Goal: Information Seeking & Learning: Learn about a topic

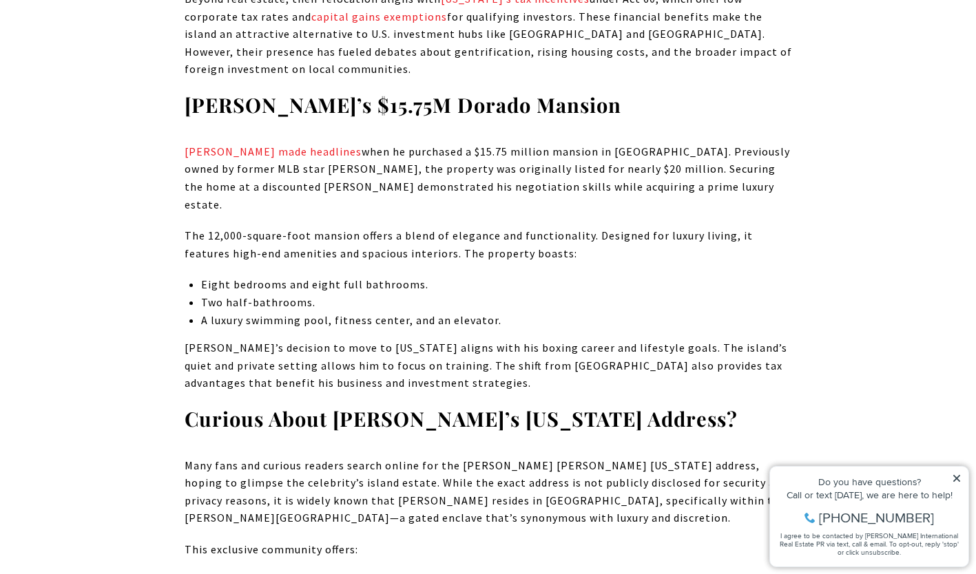
scroll to position [1563, 0]
click at [366, 339] on p "[PERSON_NAME]’s decision to move to [US_STATE] aligns with his boxing career an…" at bounding box center [488, 365] width 607 height 53
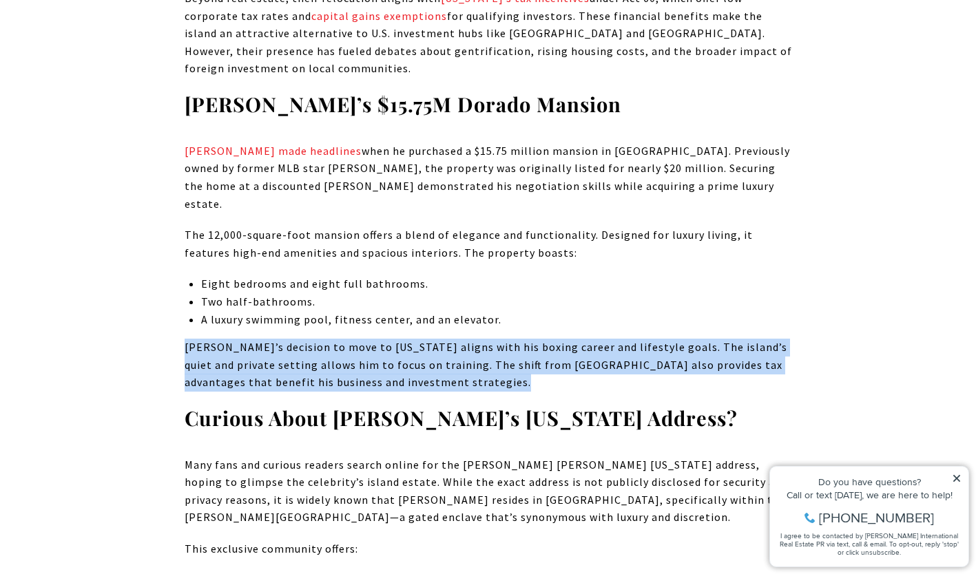
click at [366, 339] on p "[PERSON_NAME]’s decision to move to [US_STATE] aligns with his boxing career an…" at bounding box center [488, 365] width 607 height 53
drag, startPoint x: 366, startPoint y: 258, endPoint x: 370, endPoint y: 291, distance: 33.2
click at [370, 339] on p "[PERSON_NAME]’s decision to move to [US_STATE] aligns with his boxing career an…" at bounding box center [488, 365] width 607 height 53
click at [407, 339] on p "[PERSON_NAME]’s decision to move to [US_STATE] aligns with his boxing career an…" at bounding box center [488, 365] width 607 height 53
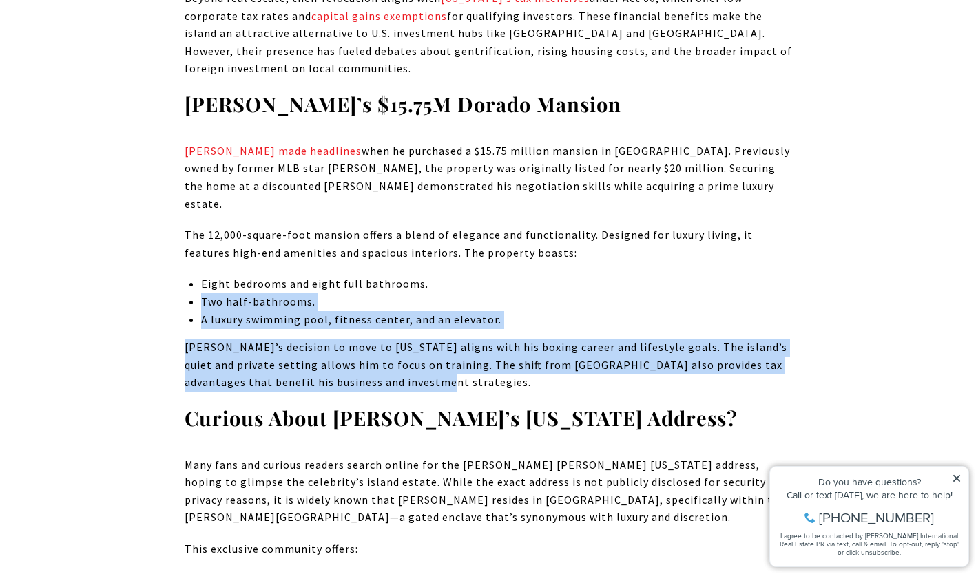
drag, startPoint x: 402, startPoint y: 298, endPoint x: 134, endPoint y: 218, distance: 280.2
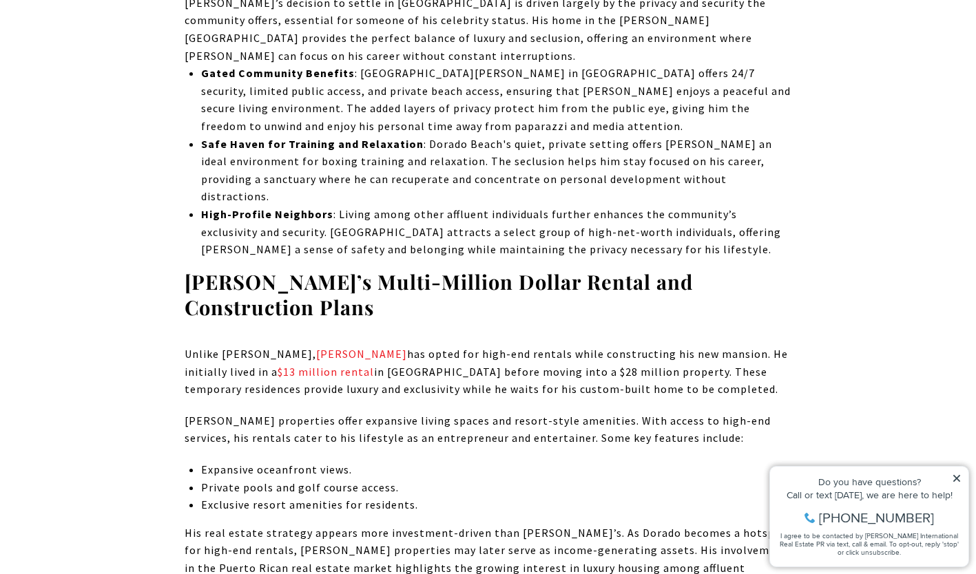
scroll to position [2598, 0]
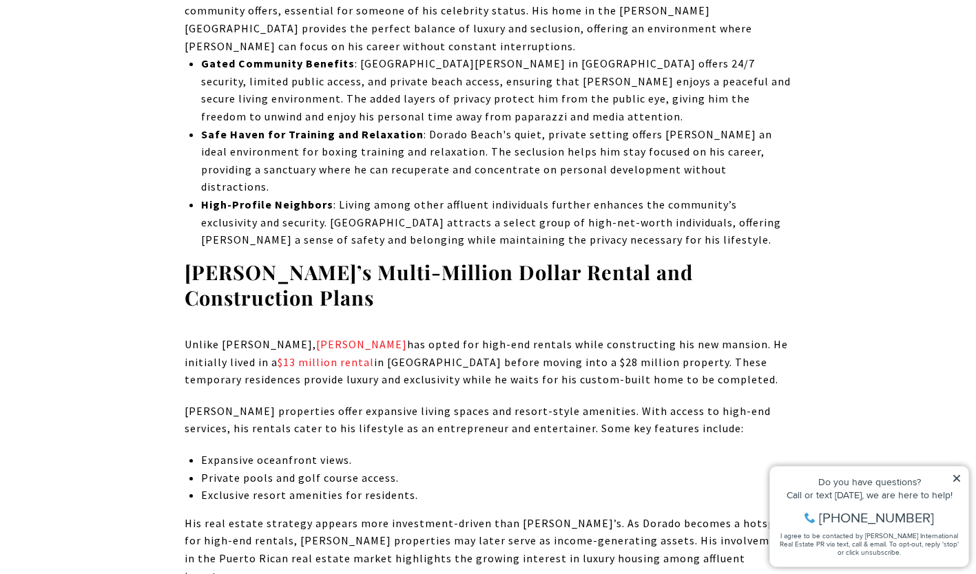
click at [255, 403] on p "[PERSON_NAME] properties offer expansive living spaces and resort-style ameniti…" at bounding box center [488, 420] width 607 height 35
drag, startPoint x: 255, startPoint y: 300, endPoint x: 280, endPoint y: 313, distance: 28.4
click at [280, 403] on p "[PERSON_NAME] properties offer expansive living spaces and resort-style ameniti…" at bounding box center [488, 420] width 607 height 35
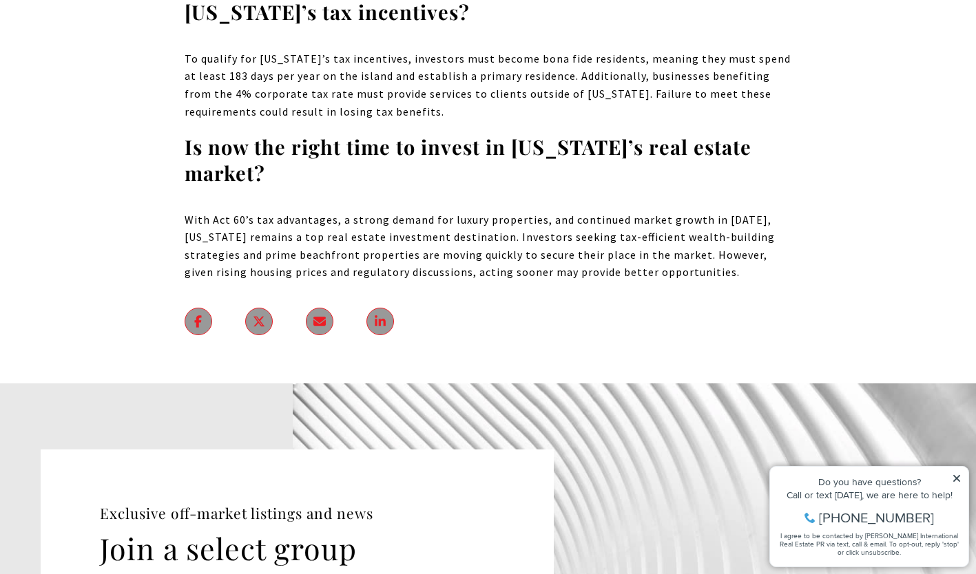
scroll to position [8223, 0]
